Goal: Information Seeking & Learning: Learn about a topic

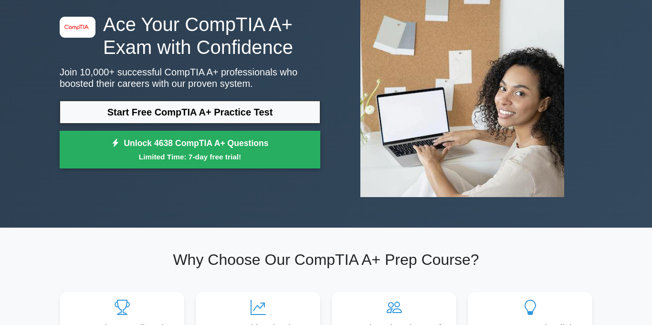
scroll to position [73, 0]
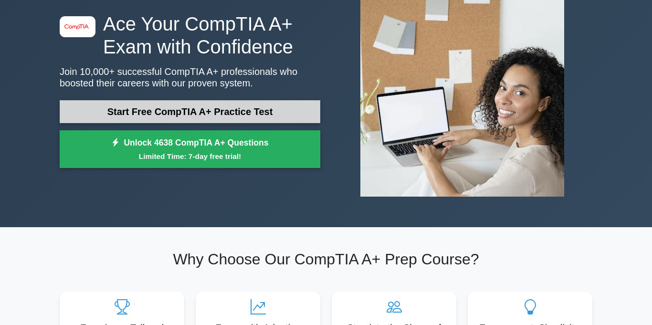
click at [163, 102] on link "Start Free CompTIA A+ Practice Test" at bounding box center [190, 111] width 260 height 23
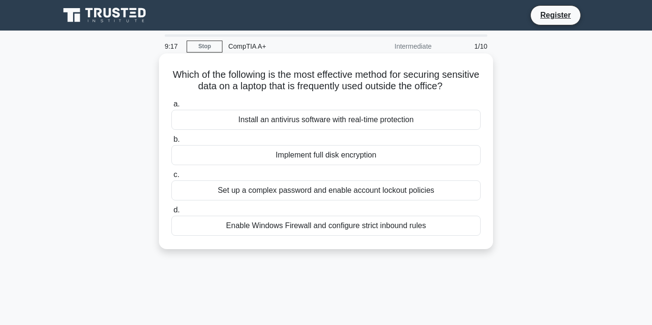
click at [325, 186] on div "Set up a complex password and enable account lockout policies" at bounding box center [325, 190] width 309 height 20
click at [171, 178] on input "c. Set up a complex password and enable account lockout policies" at bounding box center [171, 175] width 0 height 6
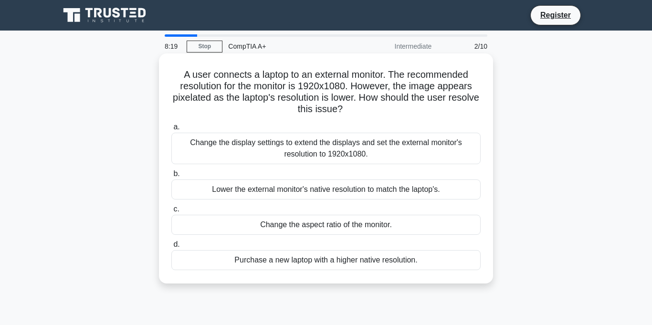
click at [331, 148] on div "Change the display settings to extend the displays and set the external monitor…" at bounding box center [325, 148] width 309 height 31
click at [171, 130] on input "a. Change the display settings to extend the displays and set the external moni…" at bounding box center [171, 127] width 0 height 6
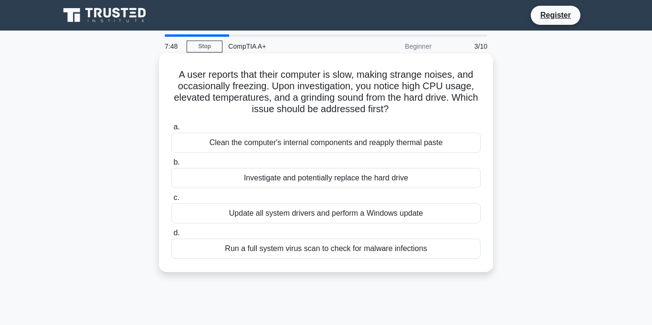
click at [326, 180] on div "Investigate and potentially replace the hard drive" at bounding box center [325, 178] width 309 height 20
click at [171, 166] on input "b. Investigate and potentially replace the hard drive" at bounding box center [171, 162] width 0 height 6
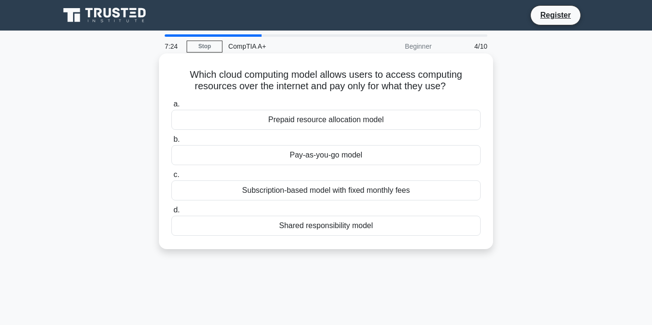
click at [327, 157] on div "Pay-as-you-go model" at bounding box center [325, 155] width 309 height 20
click at [171, 143] on input "b. Pay-as-you-go model" at bounding box center [171, 139] width 0 height 6
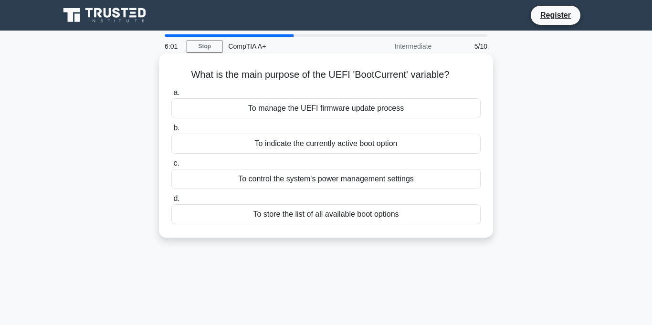
click at [334, 146] on div "To indicate the currently active boot option" at bounding box center [325, 144] width 309 height 20
click at [171, 131] on input "b. To indicate the currently active boot option" at bounding box center [171, 128] width 0 height 6
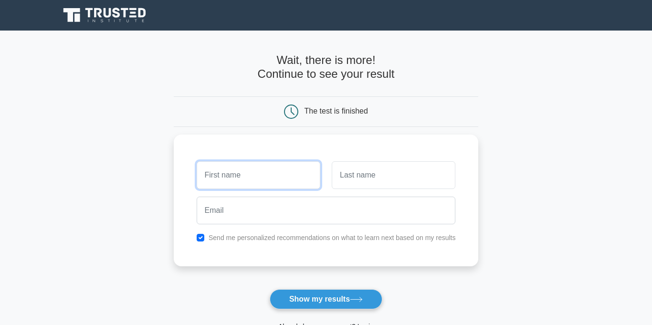
scroll to position [155, 0]
